Goal: Navigation & Orientation: Find specific page/section

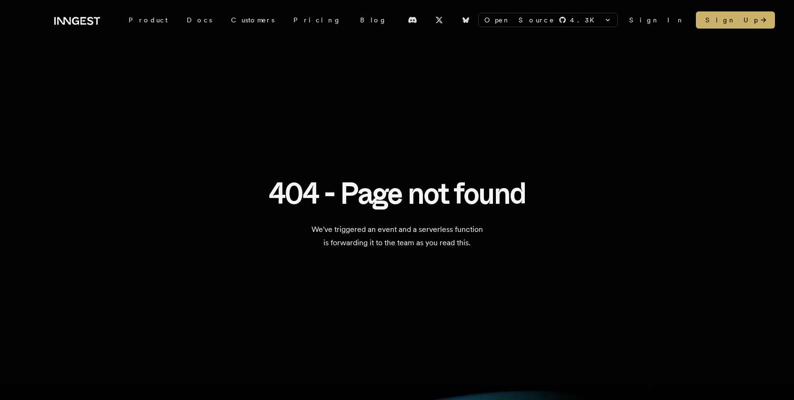
click at [350, 18] on link "Blog" at bounding box center [373, 19] width 46 height 17
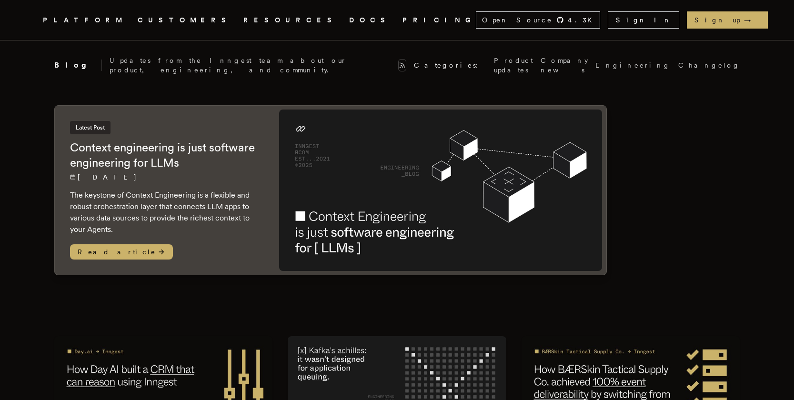
click at [399, 62] on icon at bounding box center [402, 65] width 7 height 8
